Goal: Find specific page/section: Find specific page/section

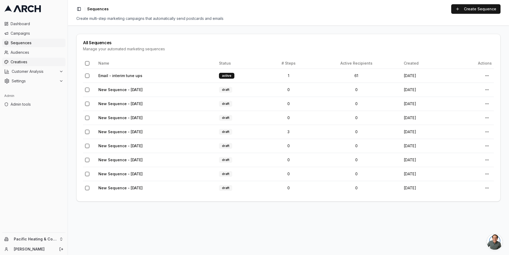
click at [26, 63] on span "Creatives" at bounding box center [37, 61] width 53 height 5
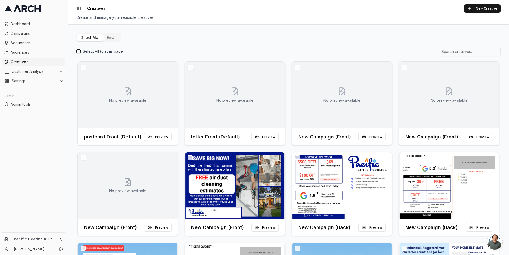
click at [110, 37] on button "Email" at bounding box center [112, 37] width 16 height 7
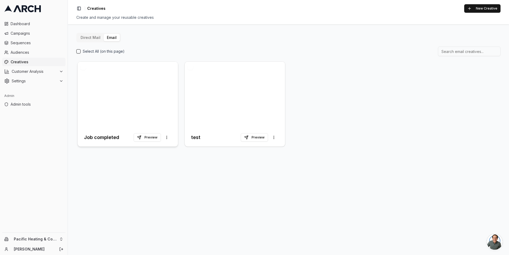
click at [123, 68] on div at bounding box center [128, 95] width 100 height 67
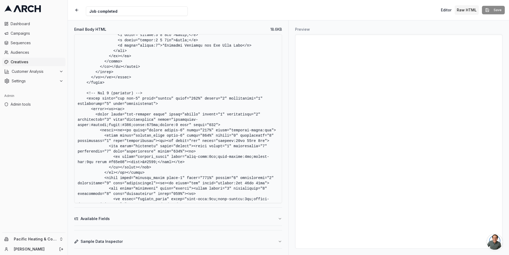
scroll to position [1311, 0]
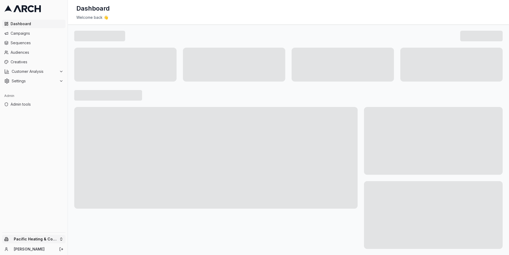
click at [34, 237] on html "Dashboard Campaigns Sequences Audiences Creatives Customer Analysis Settings Ad…" at bounding box center [254, 127] width 509 height 255
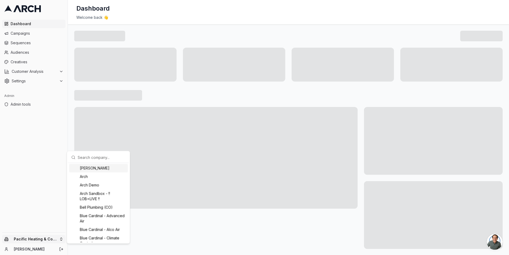
click at [86, 159] on input "text" at bounding box center [102, 157] width 48 height 11
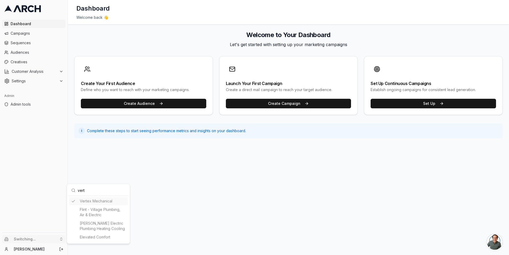
type input "vert"
click at [43, 81] on html "Dashboard Campaigns Sequences Audiences Creatives Customer Analysis Settings Ad…" at bounding box center [254, 127] width 509 height 255
click at [36, 81] on span "Settings" at bounding box center [34, 80] width 45 height 5
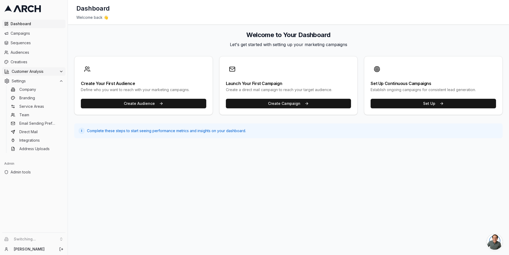
click at [42, 70] on span "Customer Analysis" at bounding box center [34, 71] width 45 height 5
click at [39, 52] on span "Audiences" at bounding box center [37, 52] width 53 height 5
